Goal: Information Seeking & Learning: Find specific page/section

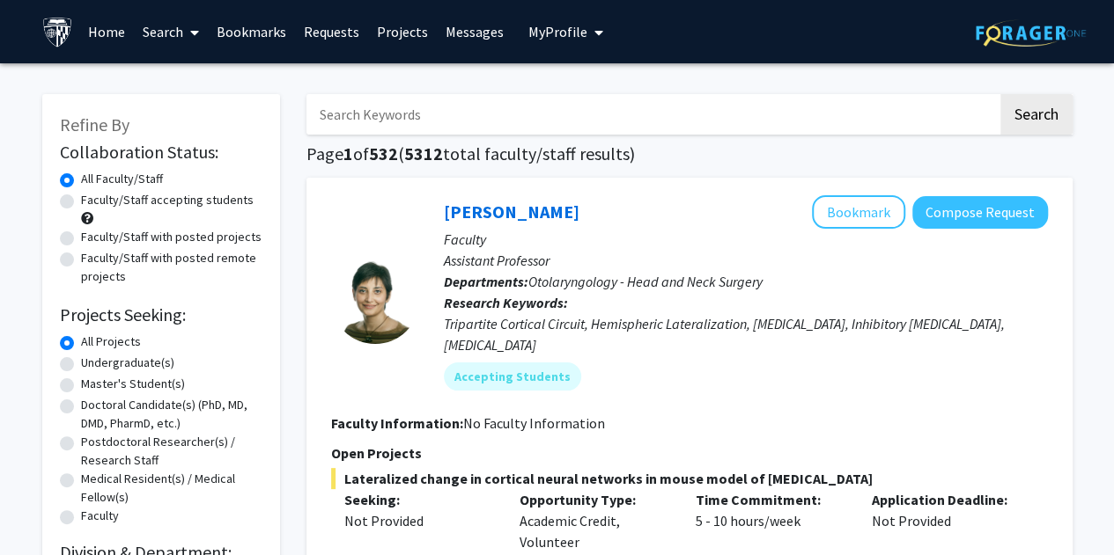
click at [597, 126] on input "Search Keywords" at bounding box center [651, 114] width 691 height 40
type input "hong"
type input "chemical and biomolecular"
click at [1000, 94] on button "Search" at bounding box center [1036, 114] width 72 height 40
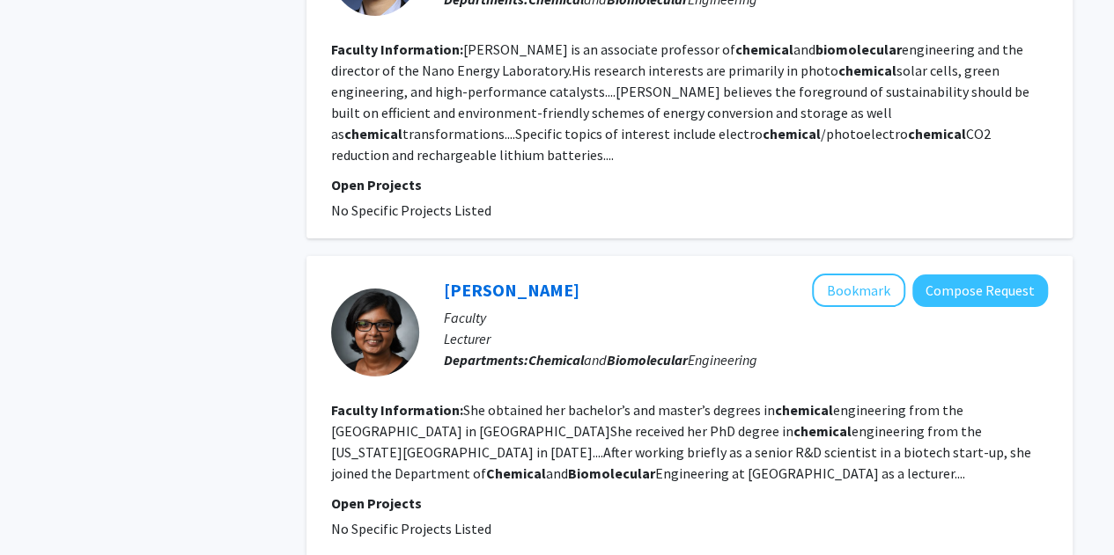
scroll to position [3484, 0]
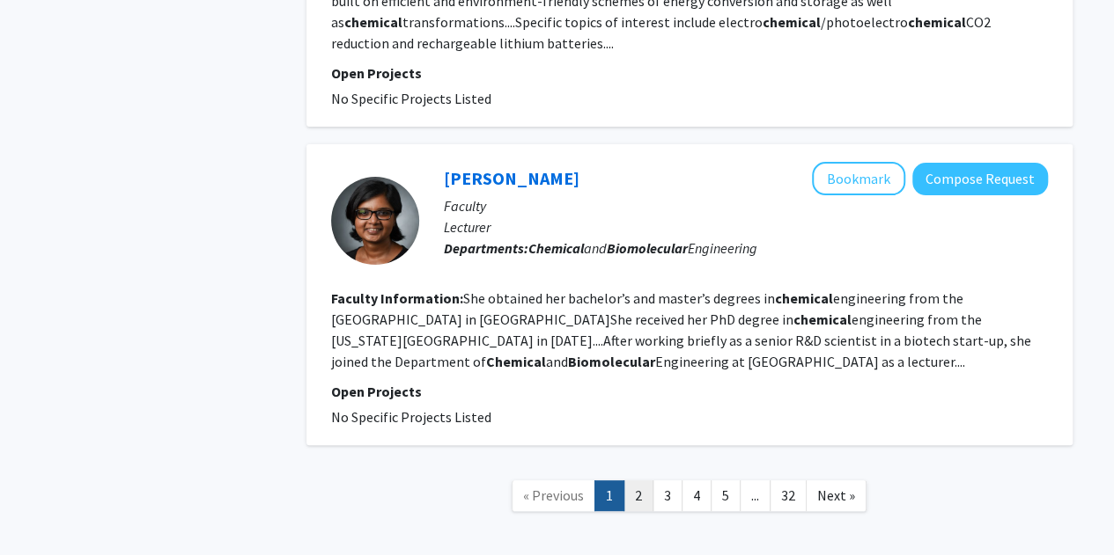
click at [636, 481] on link "2" at bounding box center [638, 496] width 30 height 31
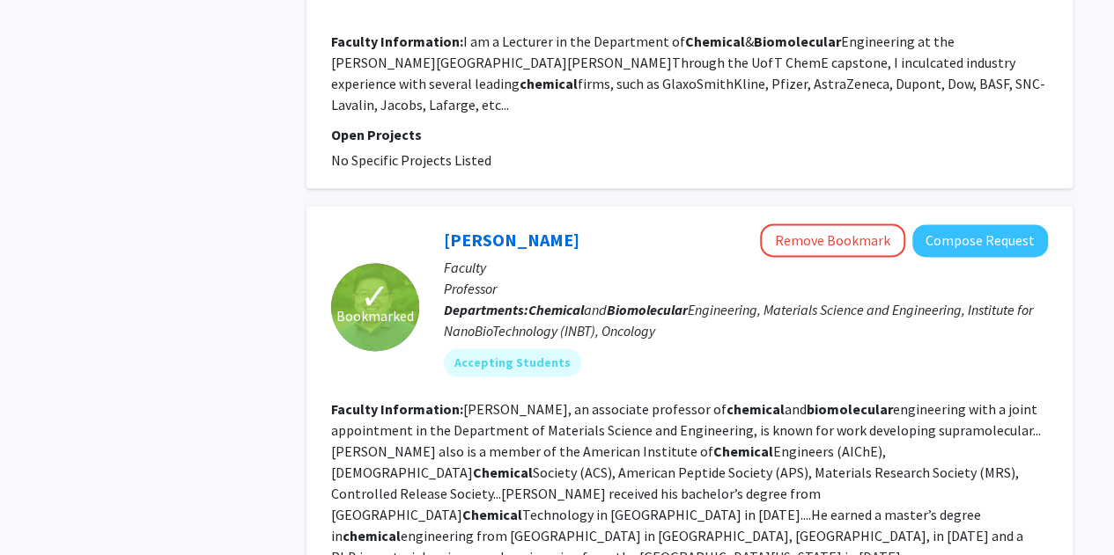
scroll to position [1062, 0]
